Goal: Task Accomplishment & Management: Use online tool/utility

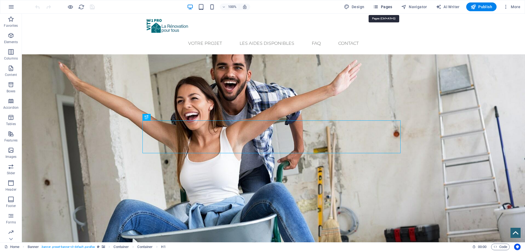
click at [385, 9] on span "Pages" at bounding box center [382, 6] width 19 height 5
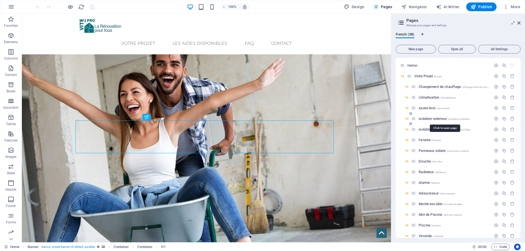
click at [429, 120] on span "isolation exterieur /isolation-exterieur" at bounding box center [443, 119] width 51 height 4
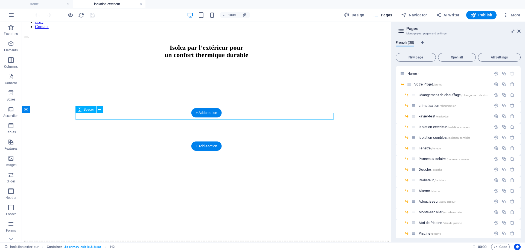
scroll to position [82, 0]
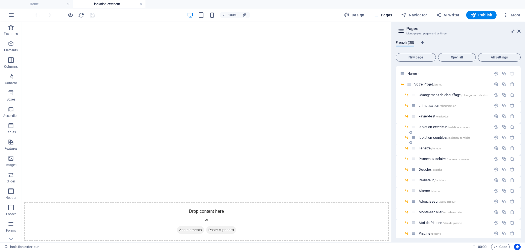
click at [431, 137] on span "isolation combles /isolation-combles" at bounding box center [444, 138] width 52 height 4
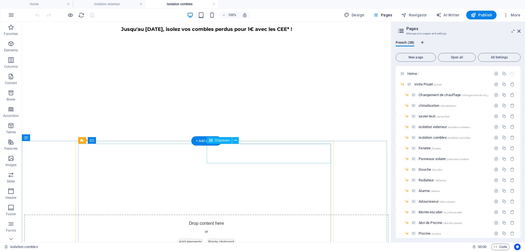
scroll to position [109, 0]
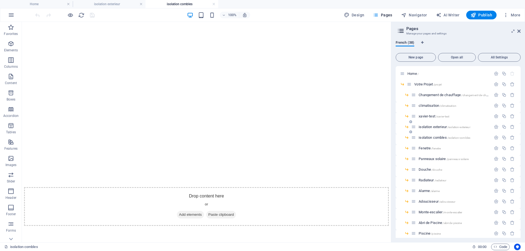
click at [426, 126] on span "isolation exterieur /isolation-exterieur" at bounding box center [443, 127] width 51 height 4
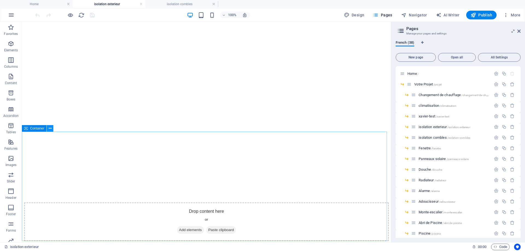
click at [49, 130] on icon at bounding box center [50, 129] width 3 height 6
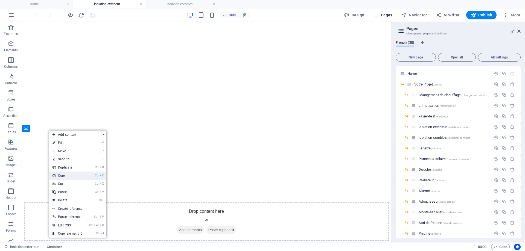
click at [67, 175] on link "Ctrl C Copy" at bounding box center [67, 176] width 37 height 8
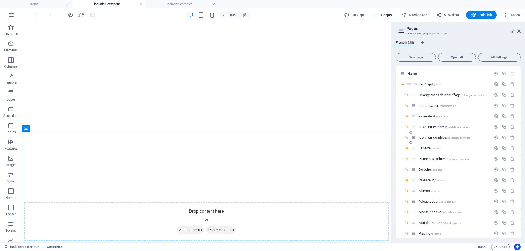
click at [437, 136] on span "isolation combles /isolation-combles" at bounding box center [444, 138] width 52 height 4
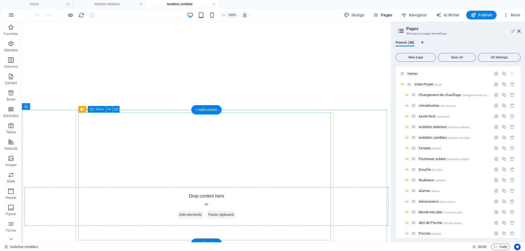
scroll to position [219, 0]
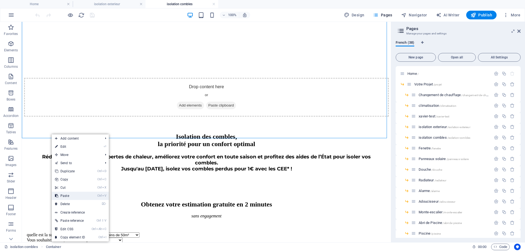
click at [70, 195] on link "Ctrl V Paste" at bounding box center [70, 196] width 37 height 8
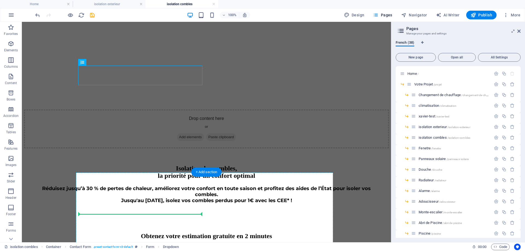
scroll to position [211, 0]
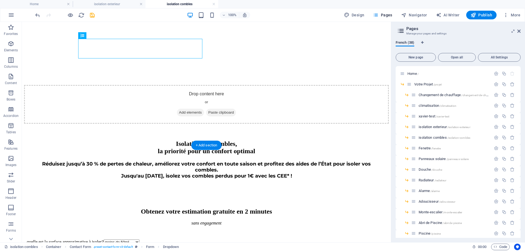
drag, startPoint x: 115, startPoint y: 103, endPoint x: 104, endPoint y: 172, distance: 69.1
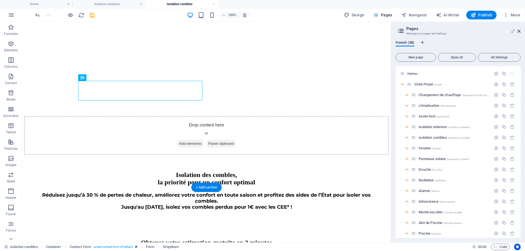
scroll to position [184, 0]
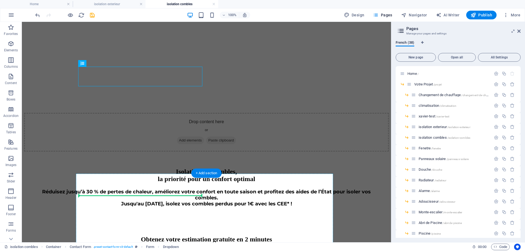
drag, startPoint x: 97, startPoint y: 95, endPoint x: 107, endPoint y: 193, distance: 98.9
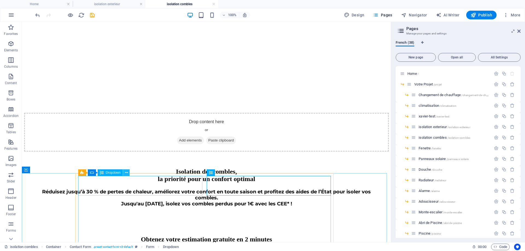
click at [128, 173] on button at bounding box center [126, 172] width 7 height 7
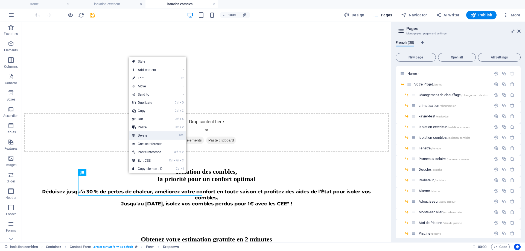
click at [145, 137] on link "⌦ Delete" at bounding box center [147, 135] width 37 height 8
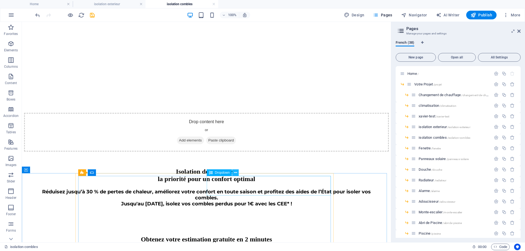
click at [233, 174] on button at bounding box center [235, 172] width 7 height 7
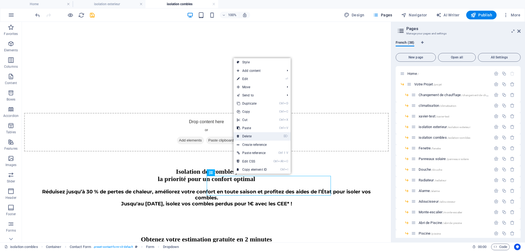
click at [252, 134] on link "⌦ Delete" at bounding box center [251, 136] width 37 height 8
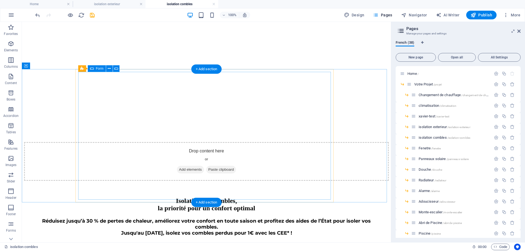
scroll to position [129, 0]
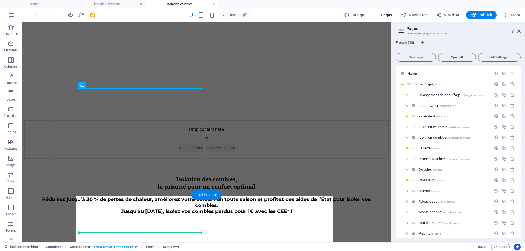
scroll to position [198, 0]
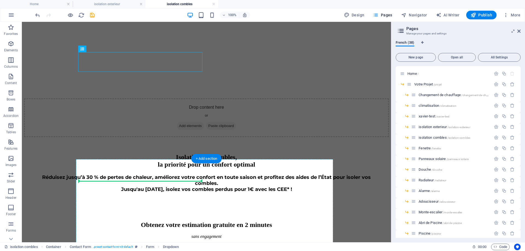
drag, startPoint x: 112, startPoint y: 140, endPoint x: 145, endPoint y: 178, distance: 50.0
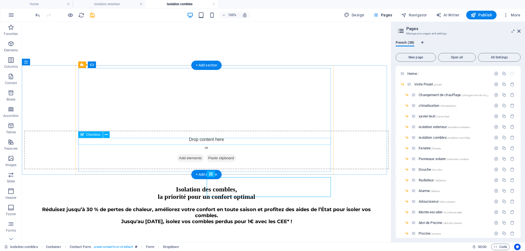
scroll to position [143, 0]
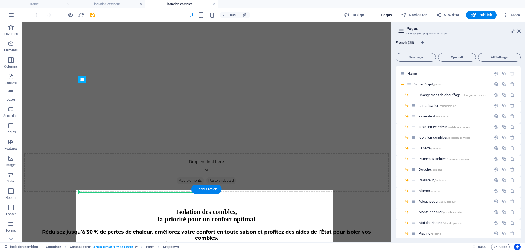
drag, startPoint x: 135, startPoint y: 103, endPoint x: 115, endPoint y: 200, distance: 99.5
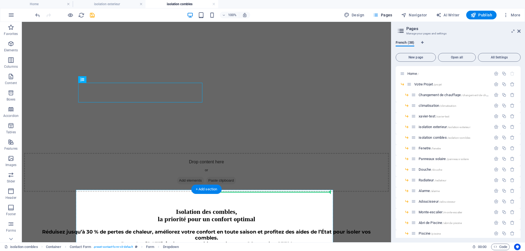
drag, startPoint x: 136, startPoint y: 101, endPoint x: 228, endPoint y: 198, distance: 134.5
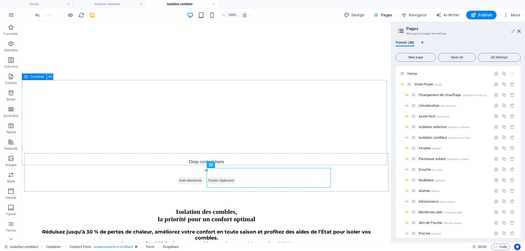
click at [50, 78] on icon at bounding box center [50, 77] width 3 height 6
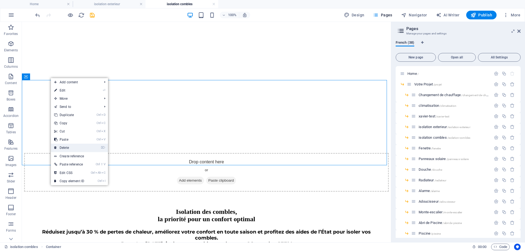
click at [66, 149] on link "⌦ Delete" at bounding box center [69, 148] width 37 height 8
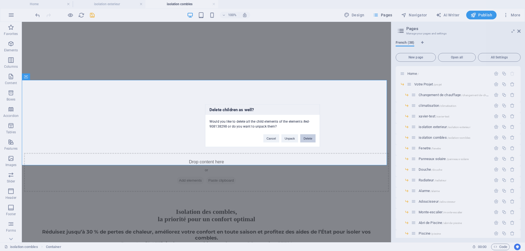
click at [305, 139] on button "Delete" at bounding box center [307, 138] width 15 height 8
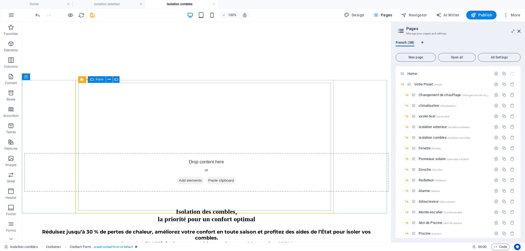
click at [91, 79] on icon at bounding box center [92, 79] width 4 height 7
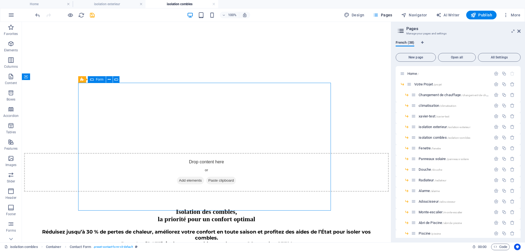
click at [91, 79] on icon at bounding box center [92, 79] width 4 height 7
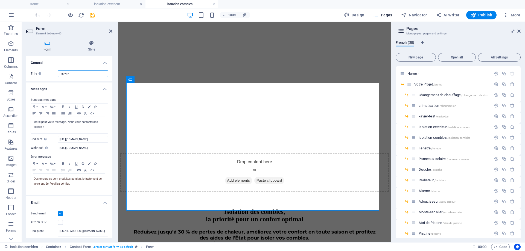
drag, startPoint x: 64, startPoint y: 74, endPoint x: 94, endPoint y: 90, distance: 34.7
click at [61, 75] on input "ITE V1P" at bounding box center [83, 73] width 50 height 7
drag, startPoint x: 85, startPoint y: 75, endPoint x: 51, endPoint y: 96, distance: 39.3
click at [46, 81] on ul "General Title Define a name for the form. ISO CB V1P Messages Success message P…" at bounding box center [69, 209] width 86 height 306
type input "ISO CB V1P"
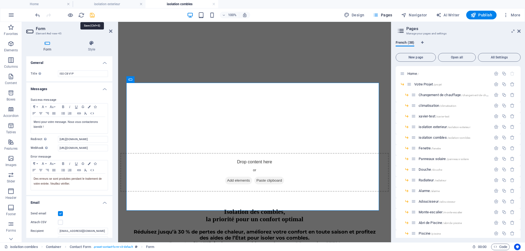
click at [92, 15] on icon "save" at bounding box center [92, 15] width 6 height 6
checkbox input "false"
select select
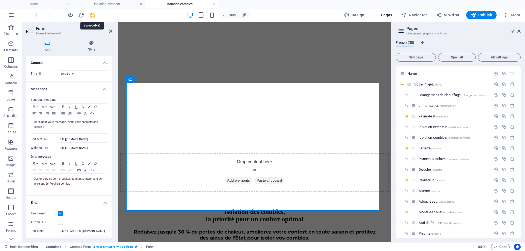
select select
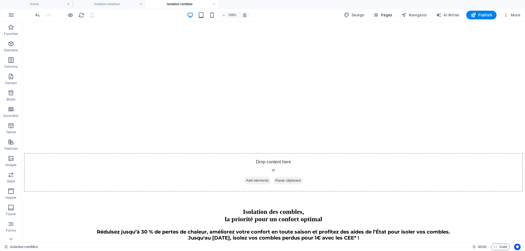
click at [384, 16] on span "Pages" at bounding box center [382, 14] width 19 height 5
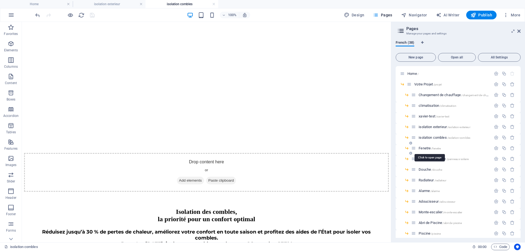
click at [427, 149] on span "Fenetre /fenetre" at bounding box center [429, 148] width 22 height 4
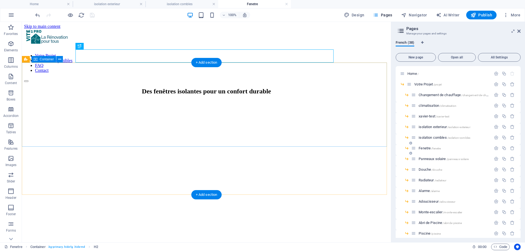
scroll to position [109, 0]
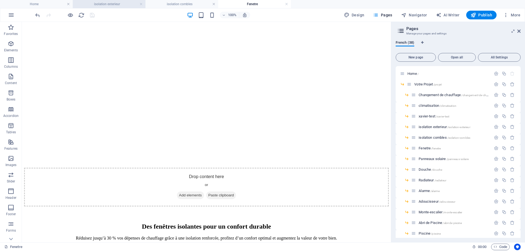
click at [98, 4] on h4 "isolation exterieur" at bounding box center [109, 4] width 73 height 6
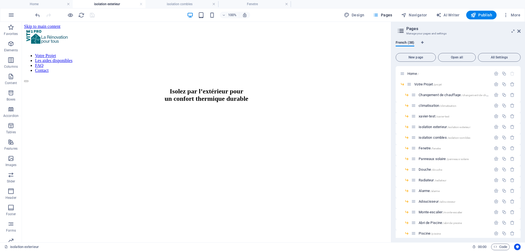
scroll to position [0, 0]
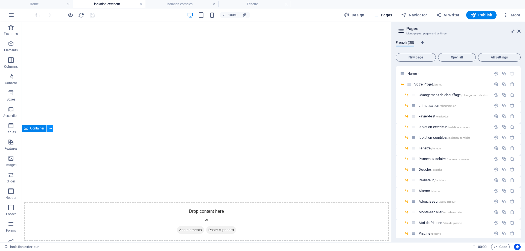
click at [50, 129] on icon at bounding box center [50, 129] width 3 height 6
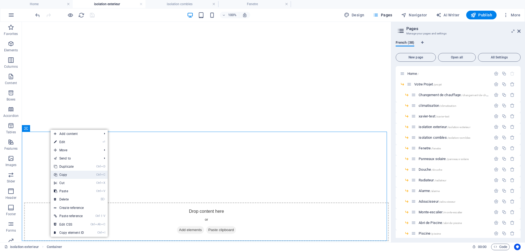
click at [65, 177] on link "Ctrl C Copy" at bounding box center [69, 175] width 37 height 8
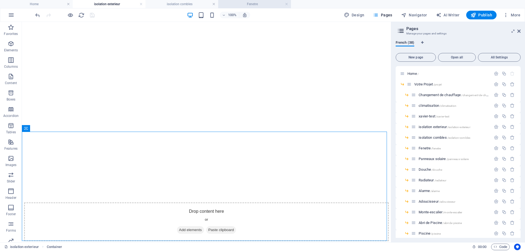
click at [242, 5] on h4 "Fenetre" at bounding box center [254, 4] width 73 height 6
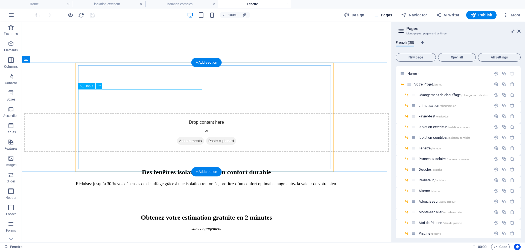
scroll to position [191, 0]
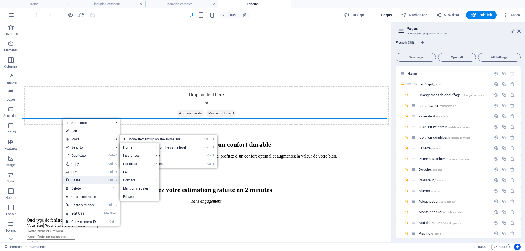
click at [80, 181] on link "Ctrl V Paste" at bounding box center [81, 180] width 37 height 8
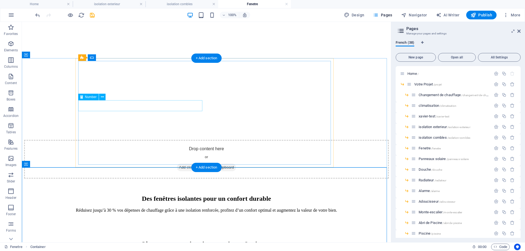
scroll to position [137, 0]
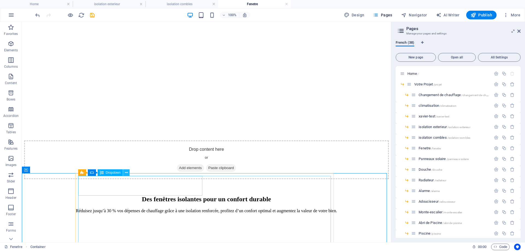
click at [128, 173] on button at bounding box center [126, 172] width 7 height 7
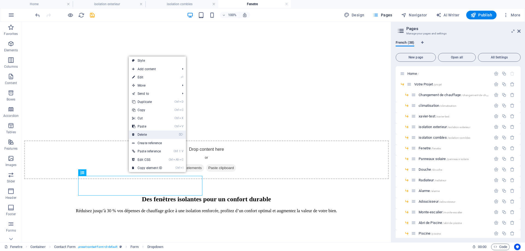
drag, startPoint x: 142, startPoint y: 135, endPoint x: 121, endPoint y: 116, distance: 28.6
click at [142, 135] on link "⌦ Delete" at bounding box center [147, 135] width 37 height 8
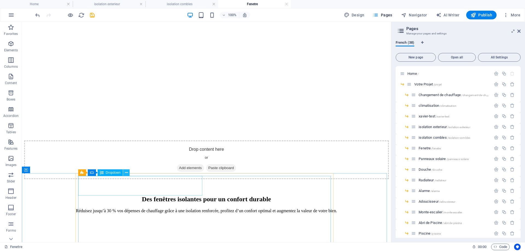
click at [127, 174] on icon at bounding box center [126, 173] width 3 height 6
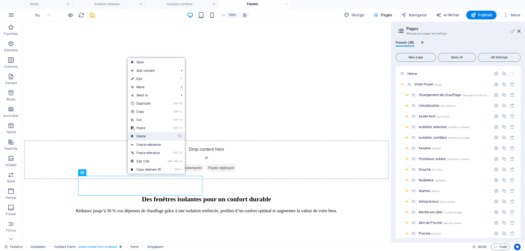
click at [138, 135] on link "⌦ Delete" at bounding box center [146, 136] width 37 height 8
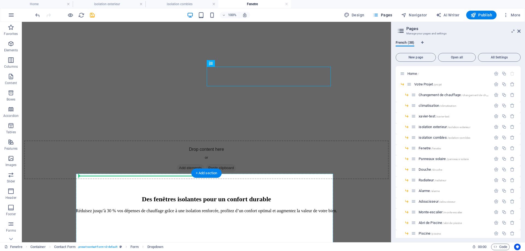
drag, startPoint x: 240, startPoint y: 85, endPoint x: 155, endPoint y: 179, distance: 126.5
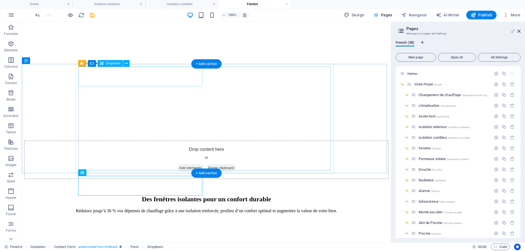
drag, startPoint x: 136, startPoint y: 78, endPoint x: 114, endPoint y: 67, distance: 23.7
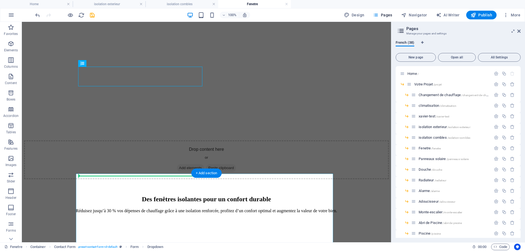
drag, startPoint x: 135, startPoint y: 85, endPoint x: 108, endPoint y: 183, distance: 102.0
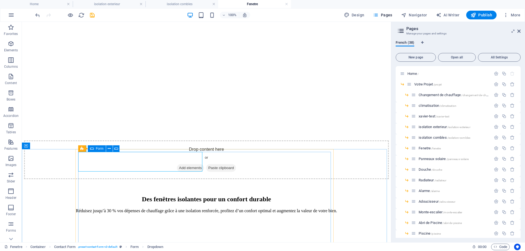
click at [96, 149] on span "Form" at bounding box center [100, 148] width 8 height 3
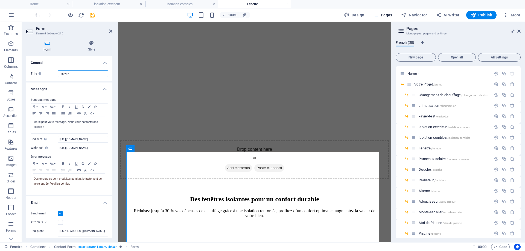
drag, startPoint x: 63, startPoint y: 73, endPoint x: 50, endPoint y: 80, distance: 14.4
click at [51, 79] on div "Title Define a name for the form. ITE V1P" at bounding box center [69, 73] width 86 height 15
drag, startPoint x: 63, startPoint y: 73, endPoint x: 57, endPoint y: 75, distance: 6.0
click at [58, 75] on div "Title Define a name for the form. ITE V1P" at bounding box center [69, 73] width 77 height 7
drag, startPoint x: 75, startPoint y: 71, endPoint x: 73, endPoint y: 74, distance: 3.4
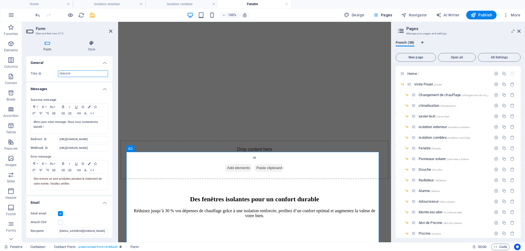
click at [73, 74] on input "FEN V1P" at bounding box center [83, 73] width 50 height 7
drag, startPoint x: 73, startPoint y: 74, endPoint x: 38, endPoint y: 99, distance: 43.7
click at [39, 87] on ul "General Title Define a name for the form. FEN V1P Messages Success message Para…" at bounding box center [69, 209] width 86 height 306
type input "FEN V1P"
click at [109, 31] on icon at bounding box center [110, 31] width 3 height 4
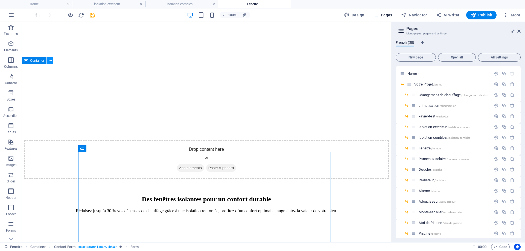
click at [49, 60] on icon at bounding box center [50, 61] width 3 height 6
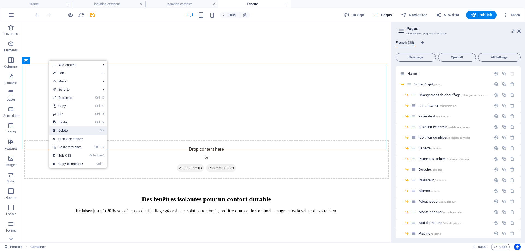
click at [70, 127] on link "⌦ Delete" at bounding box center [67, 130] width 37 height 8
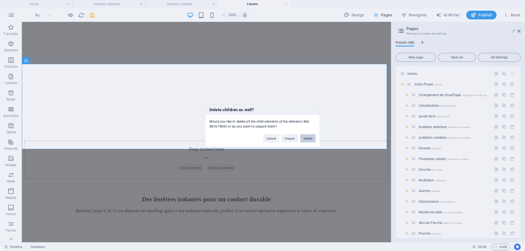
click at [310, 137] on button "Delete" at bounding box center [307, 138] width 15 height 8
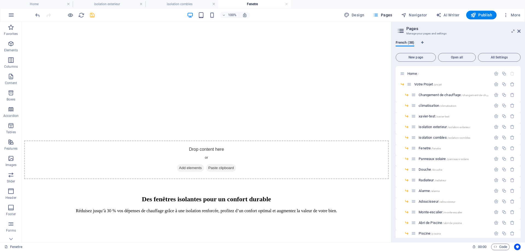
drag, startPoint x: 92, startPoint y: 15, endPoint x: 70, endPoint y: 10, distance: 21.9
click at [92, 15] on icon "save" at bounding box center [92, 15] width 6 height 6
checkbox input "false"
select select
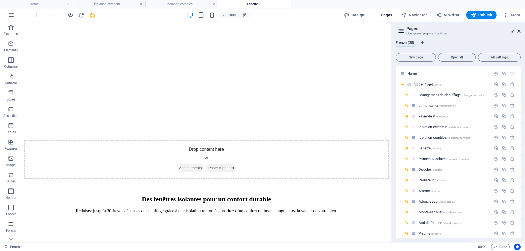
select select
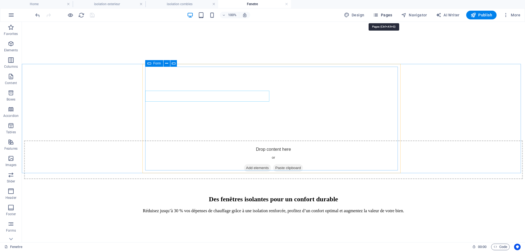
click at [386, 14] on span "Pages" at bounding box center [382, 14] width 19 height 5
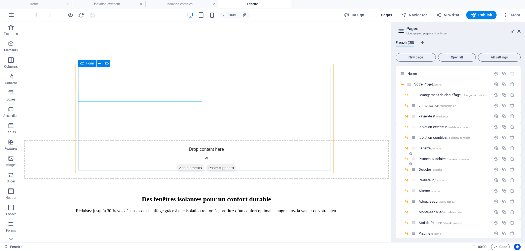
click at [438, 159] on span "Panneaux solaire /panneaux-solaire" at bounding box center [443, 159] width 50 height 4
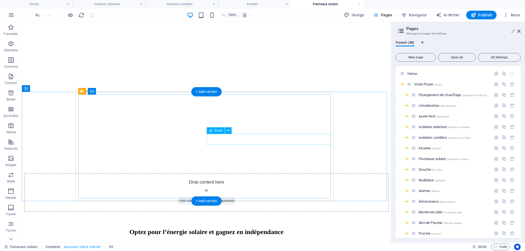
scroll to position [109, 0]
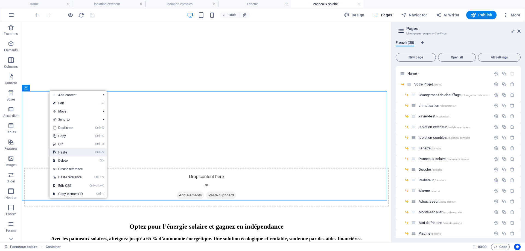
click at [67, 154] on link "Ctrl V Paste" at bounding box center [67, 152] width 37 height 8
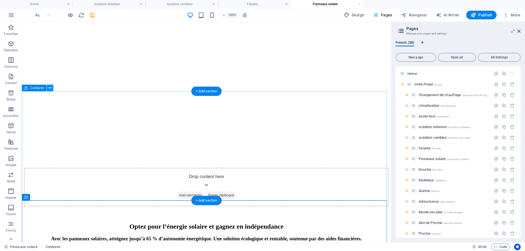
click at [51, 90] on icon at bounding box center [50, 88] width 3 height 6
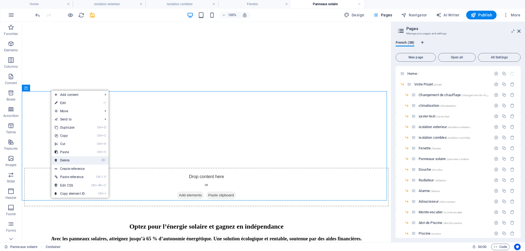
click at [66, 158] on link "⌦ Delete" at bounding box center [69, 160] width 37 height 8
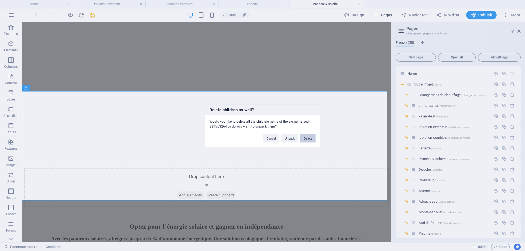
click at [308, 138] on button "Delete" at bounding box center [307, 138] width 15 height 8
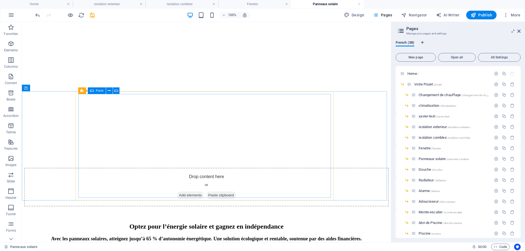
click at [96, 91] on span "Form" at bounding box center [100, 90] width 8 height 3
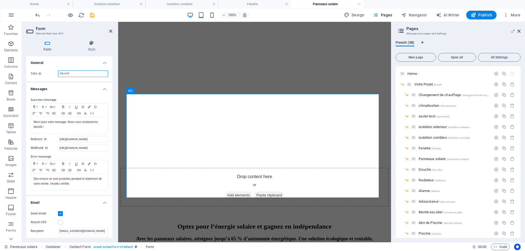
drag, startPoint x: 64, startPoint y: 74, endPoint x: 34, endPoint y: 83, distance: 31.5
click at [44, 78] on div "Title Define a name for the form. ITE V1P" at bounding box center [69, 73] width 86 height 15
drag, startPoint x: 75, startPoint y: 72, endPoint x: 26, endPoint y: 91, distance: 52.5
click at [25, 82] on div "Form Style General Title Define a name for the form. PV V1P Messages Success me…" at bounding box center [69, 139] width 95 height 206
type input "PV V1P"
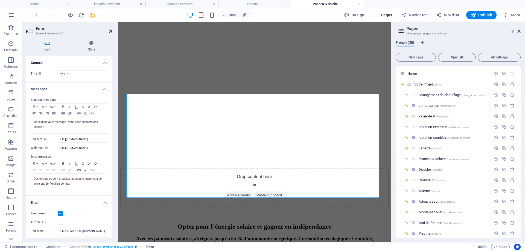
click at [112, 30] on icon at bounding box center [110, 31] width 3 height 4
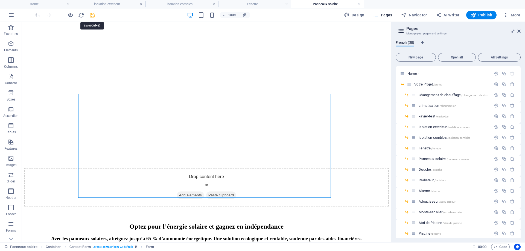
drag, startPoint x: 90, startPoint y: 15, endPoint x: 83, endPoint y: 31, distance: 17.4
click at [90, 15] on icon "save" at bounding box center [92, 15] width 6 height 6
select select
checkbox input "false"
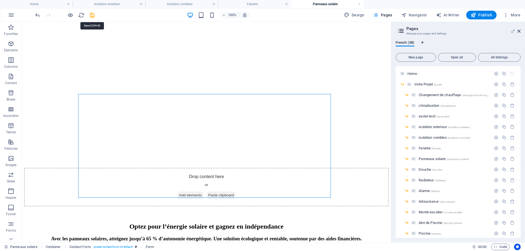
checkbox input "false"
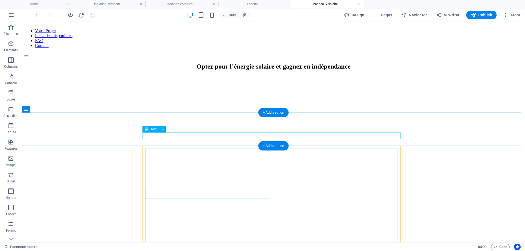
scroll to position [0, 0]
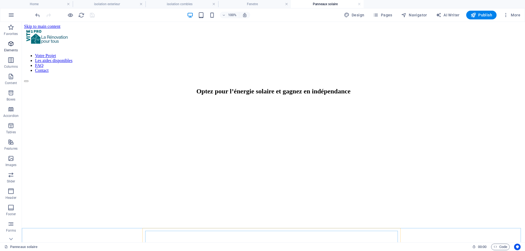
click at [10, 43] on icon "button" at bounding box center [11, 43] width 7 height 7
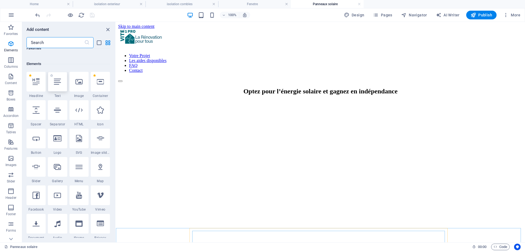
scroll to position [58, 0]
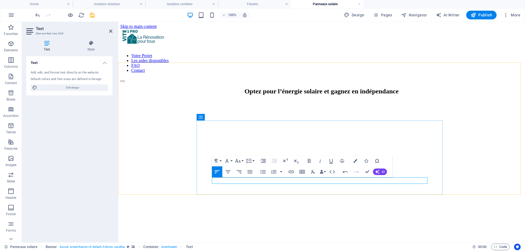
click at [357, 162] on button "Colors" at bounding box center [355, 160] width 10 height 11
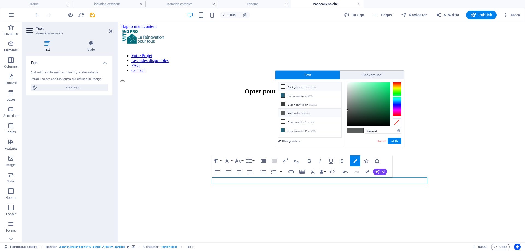
click at [288, 87] on li "Background color #ffffff" at bounding box center [309, 87] width 63 height 9
type input "#ffffff"
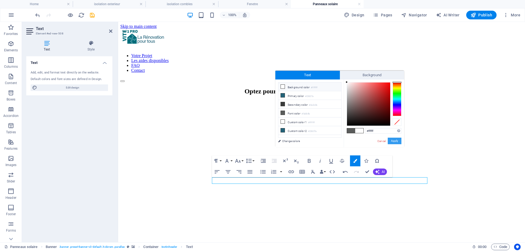
click at [390, 142] on button "Apply" at bounding box center [394, 141] width 14 height 7
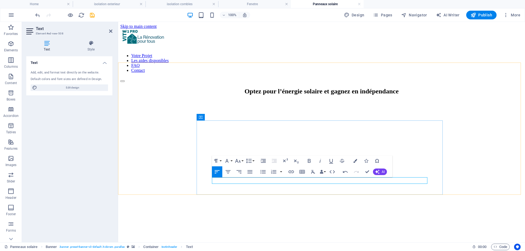
click at [228, 172] on icon "button" at bounding box center [228, 172] width 7 height 7
drag, startPoint x: 365, startPoint y: 172, endPoint x: 296, endPoint y: 160, distance: 70.2
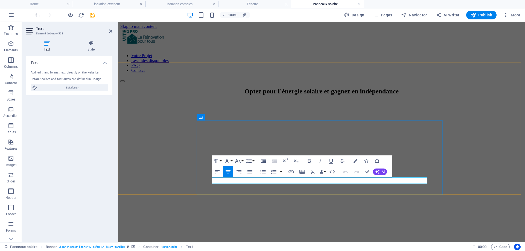
click at [310, 162] on icon "button" at bounding box center [308, 161] width 3 height 4
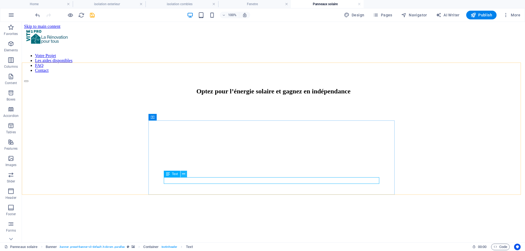
click at [185, 175] on icon at bounding box center [183, 174] width 3 height 6
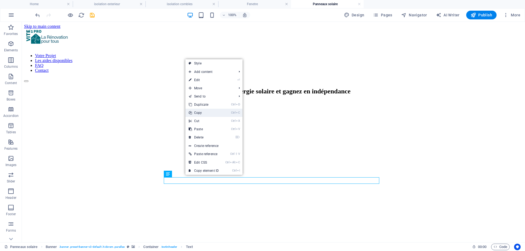
click at [201, 113] on link "Ctrl C Copy" at bounding box center [203, 113] width 37 height 8
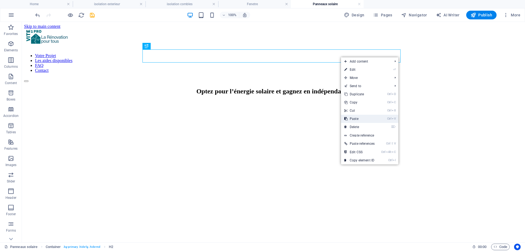
click at [352, 119] on link "Ctrl V Paste" at bounding box center [359, 119] width 37 height 8
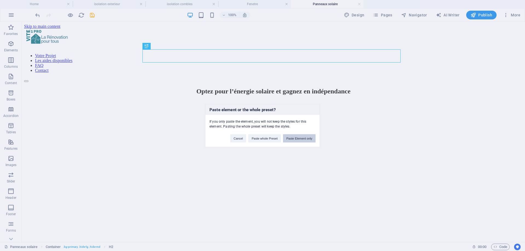
drag, startPoint x: 295, startPoint y: 139, endPoint x: 273, endPoint y: 119, distance: 30.2
click at [295, 139] on button "Paste Element only" at bounding box center [299, 138] width 33 height 8
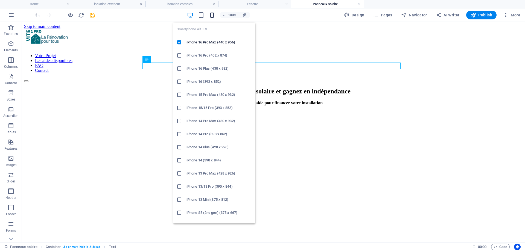
click at [213, 14] on icon "button" at bounding box center [212, 15] width 6 height 6
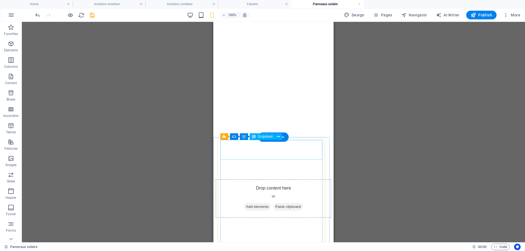
scroll to position [0, 0]
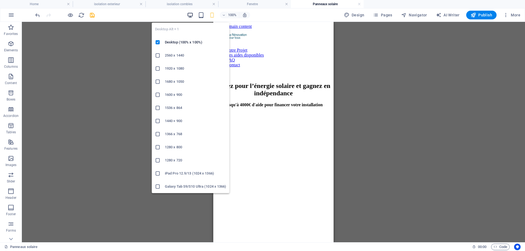
click at [191, 16] on icon "button" at bounding box center [190, 15] width 6 height 6
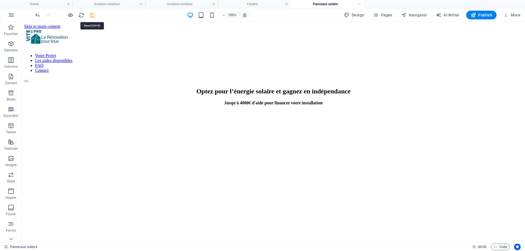
drag, startPoint x: 95, startPoint y: 17, endPoint x: 86, endPoint y: 14, distance: 8.9
click at [95, 17] on icon "save" at bounding box center [92, 15] width 6 height 6
select select
checkbox input "false"
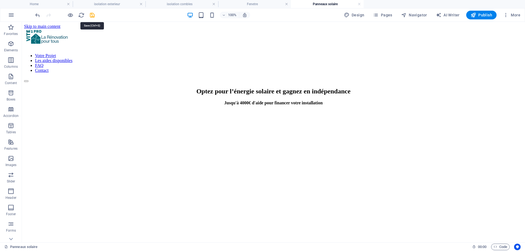
checkbox input "false"
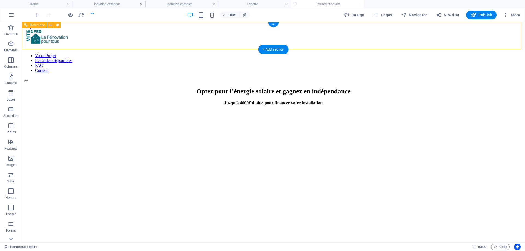
select select
checkbox input "false"
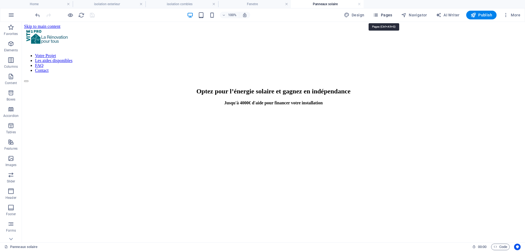
click at [387, 17] on span "Pages" at bounding box center [382, 14] width 19 height 5
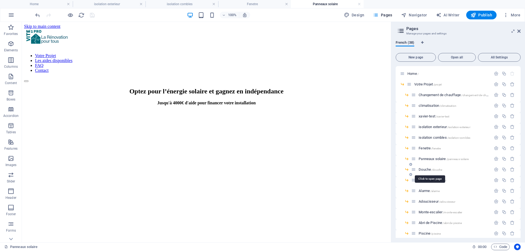
click at [426, 169] on span "Douche /douche" at bounding box center [429, 169] width 23 height 4
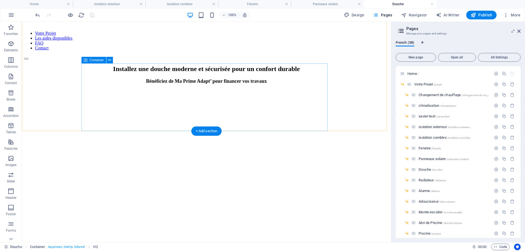
scroll to position [82, 0]
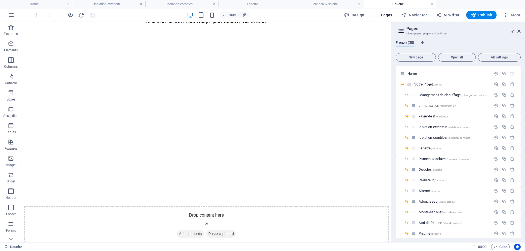
click at [103, 7] on h4 "isolation exterieur" at bounding box center [109, 4] width 73 height 6
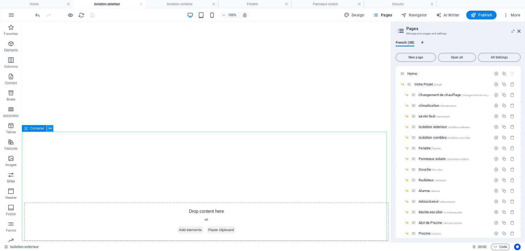
click at [49, 130] on icon at bounding box center [50, 129] width 3 height 6
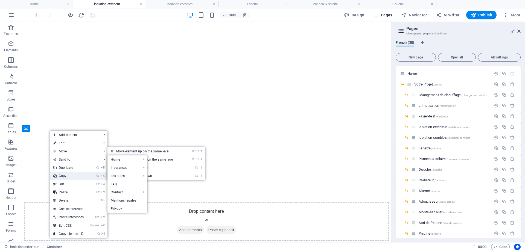
click at [68, 177] on link "Ctrl C Copy" at bounding box center [68, 176] width 37 height 8
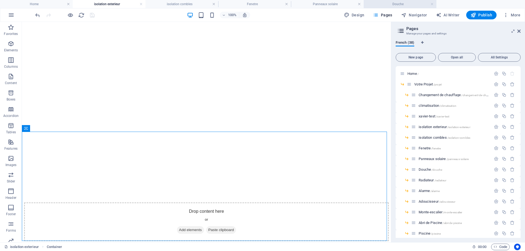
click at [375, 4] on h4 "Douche" at bounding box center [399, 4] width 73 height 6
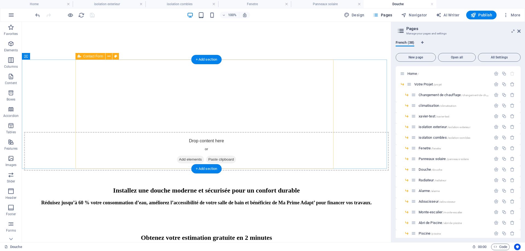
scroll to position [164, 0]
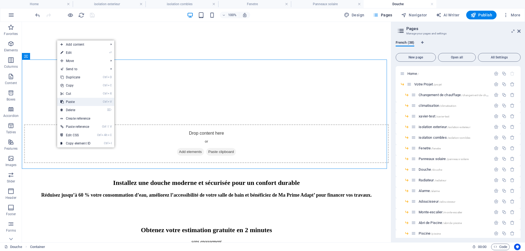
click at [73, 102] on link "Ctrl V Paste" at bounding box center [75, 102] width 37 height 8
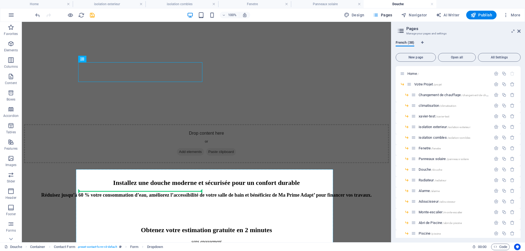
drag, startPoint x: 132, startPoint y: 82, endPoint x: 111, endPoint y: 188, distance: 108.0
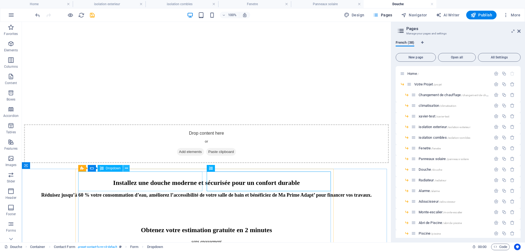
click at [127, 168] on icon at bounding box center [126, 169] width 3 height 6
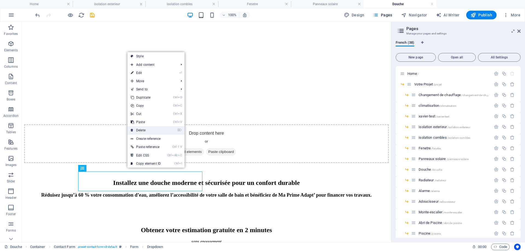
click at [140, 130] on link "⌦ Delete" at bounding box center [145, 130] width 37 height 8
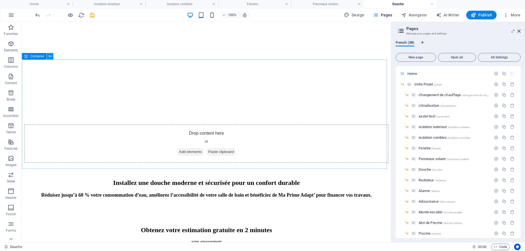
click at [49, 58] on icon at bounding box center [50, 57] width 3 height 6
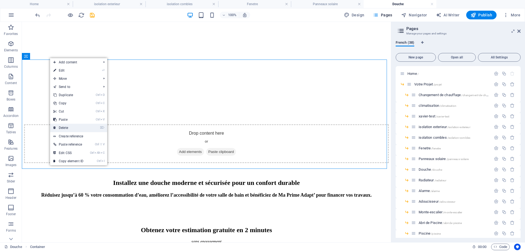
click at [70, 128] on link "⌦ Delete" at bounding box center [68, 128] width 37 height 8
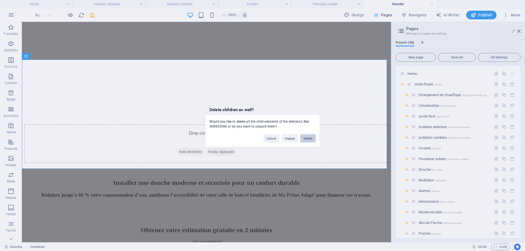
click at [308, 139] on button "Delete" at bounding box center [307, 138] width 15 height 8
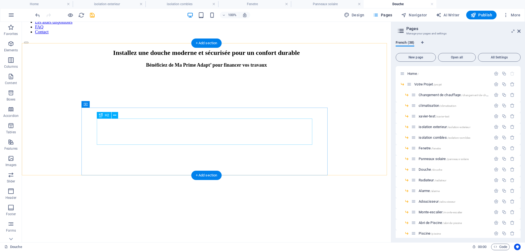
scroll to position [0, 0]
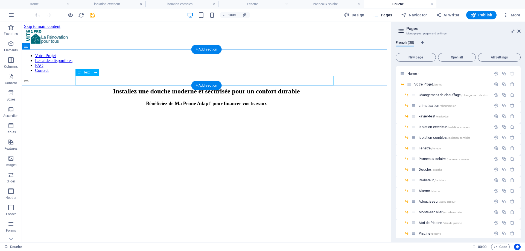
click at [174, 101] on div "Bénéficiez de Ma Prime Adapt’ pour financer vos travaux" at bounding box center [206, 104] width 364 height 6
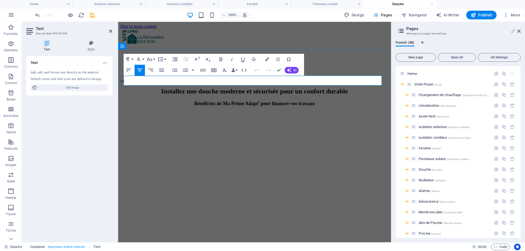
click at [322, 101] on h3 "Bénéficiez de Ma Prime Adapt’ pour financer vos travaux" at bounding box center [254, 104] width 268 height 6
click at [283, 101] on span "Bénéficiez de Ma Prime Adapt’ pour financer vos travaux, jusqu'à 70% de prise e…" at bounding box center [254, 103] width 189 height 5
drag, startPoint x: 285, startPoint y: 81, endPoint x: 299, endPoint y: 80, distance: 14.2
click at [299, 101] on span "Bénéficiez de Ma Prime Adapt’ pour financer vos travaux, jusqu'à 70% de prise e…" at bounding box center [254, 103] width 189 height 5
click at [349, 101] on span "Bénéficiez de Ma Prime Adapt’ pour financer vos travaux, jusqu'à 70% de prise e…" at bounding box center [254, 103] width 189 height 5
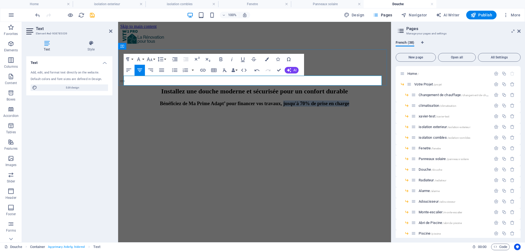
drag, startPoint x: 360, startPoint y: 80, endPoint x: 284, endPoint y: 84, distance: 75.3
click at [284, 101] on h3 "Bénéficiez de Ma Prime Adapt’ pour financer vos travaux, jusqu'à 70% de prise e…" at bounding box center [254, 104] width 268 height 6
copy span "jusqu'à 70% de prise en charge"
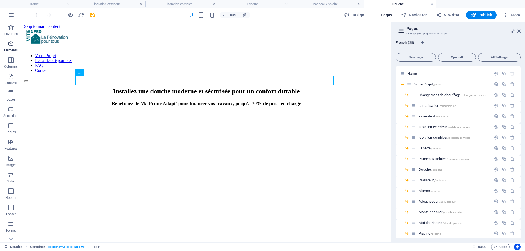
click at [12, 44] on icon "button" at bounding box center [11, 43] width 7 height 7
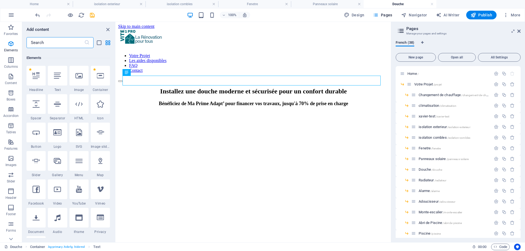
scroll to position [58, 0]
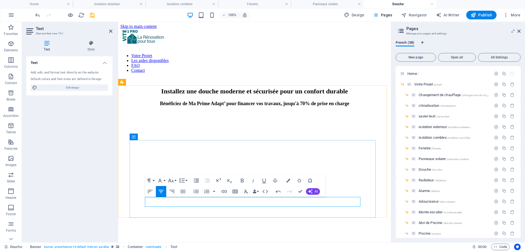
click at [289, 182] on icon "button" at bounding box center [288, 181] width 4 height 4
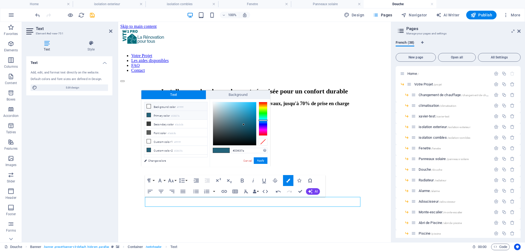
click at [164, 107] on li "Background color #ffffff" at bounding box center [175, 106] width 63 height 9
type input "#ffffff"
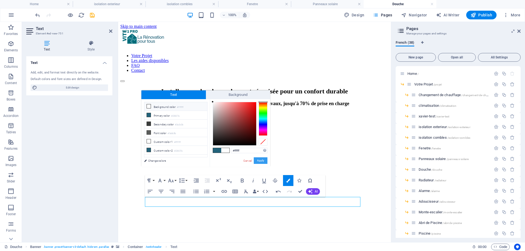
drag, startPoint x: 266, startPoint y: 161, endPoint x: 146, endPoint y: 141, distance: 122.4
click at [266, 161] on button "Apply" at bounding box center [261, 160] width 14 height 7
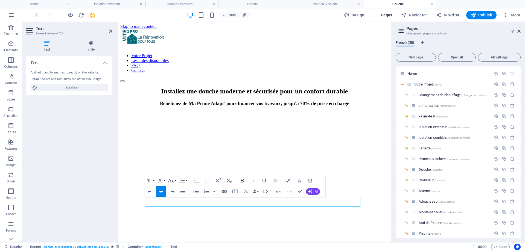
click at [243, 180] on icon "button" at bounding box center [242, 180] width 7 height 7
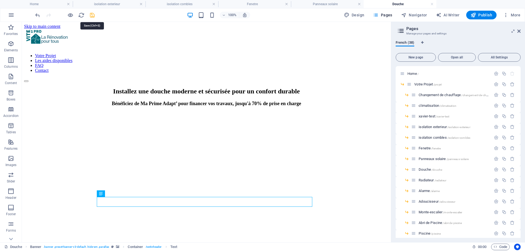
drag, startPoint x: 92, startPoint y: 14, endPoint x: 185, endPoint y: 59, distance: 103.4
click at [92, 14] on icon "save" at bounding box center [92, 15] width 6 height 6
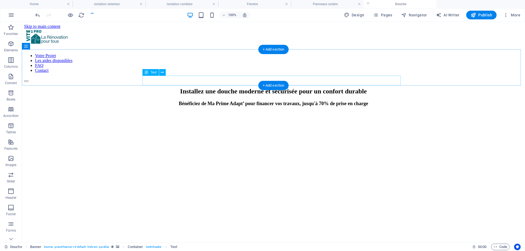
select select
checkbox input "false"
select select
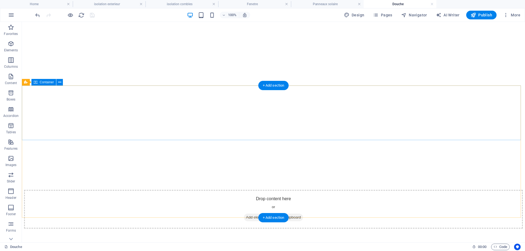
scroll to position [109, 0]
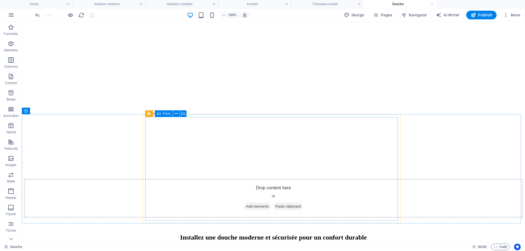
click at [160, 115] on icon at bounding box center [159, 113] width 4 height 7
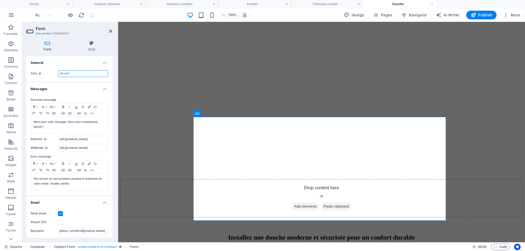
drag, startPoint x: 63, startPoint y: 75, endPoint x: 56, endPoint y: 76, distance: 7.6
click at [56, 76] on div "Title Define a name for the form. ITE V1P" at bounding box center [69, 73] width 77 height 7
type input "DS V1P"
click at [110, 31] on icon at bounding box center [110, 31] width 3 height 4
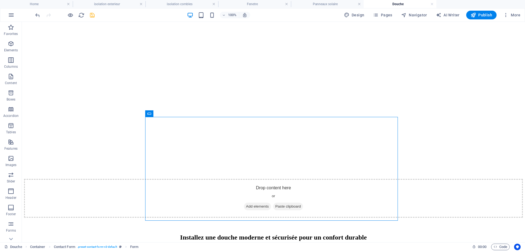
click at [94, 17] on icon "save" at bounding box center [92, 15] width 6 height 6
select select
checkbox input "false"
select select
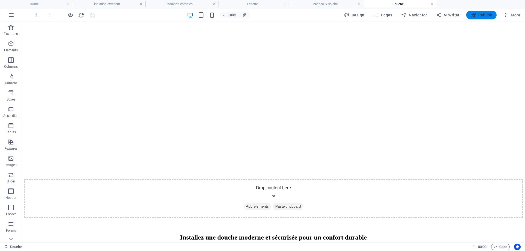
click at [482, 16] on span "Publish" at bounding box center [481, 14] width 22 height 5
